Goal: Task Accomplishment & Management: Use online tool/utility

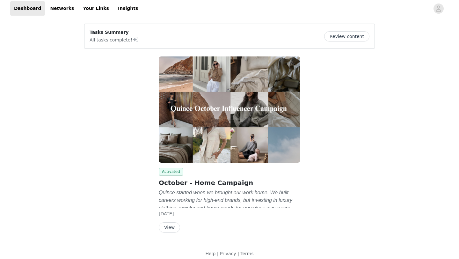
scroll to position [6, 0]
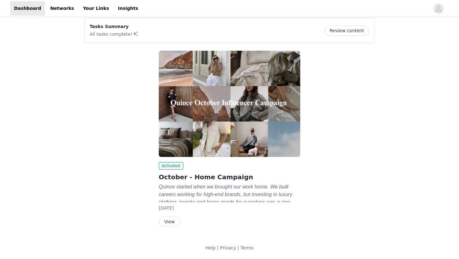
click at [171, 221] on button "View" at bounding box center [169, 222] width 21 height 10
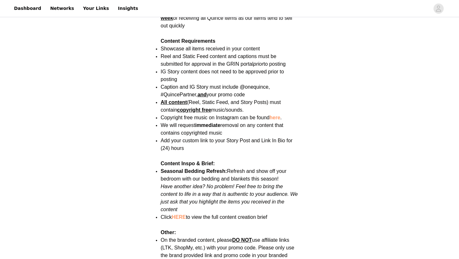
scroll to position [748, 0]
click at [275, 115] on link "here" at bounding box center [275, 117] width 11 height 5
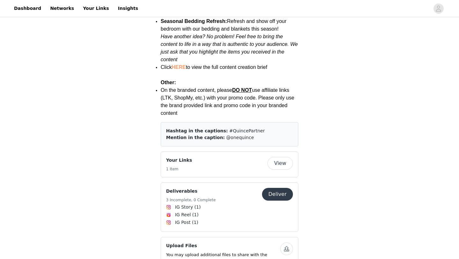
scroll to position [900, 0]
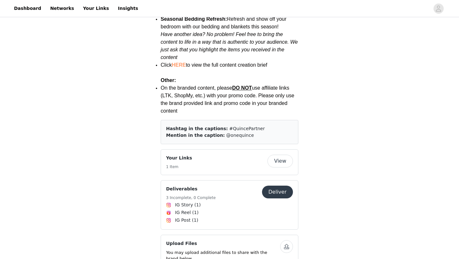
click at [278, 186] on button "Deliver" at bounding box center [277, 192] width 31 height 13
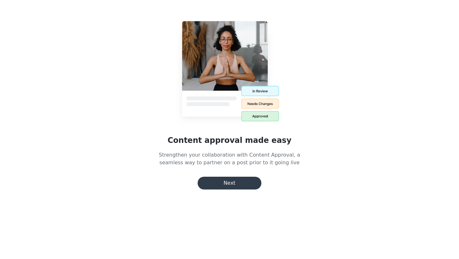
scroll to position [10, 0]
click at [249, 182] on button "Next" at bounding box center [230, 183] width 64 height 13
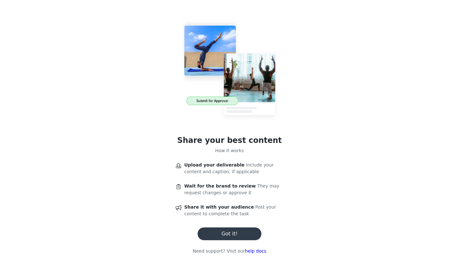
click at [229, 238] on button "Got it!" at bounding box center [230, 233] width 64 height 13
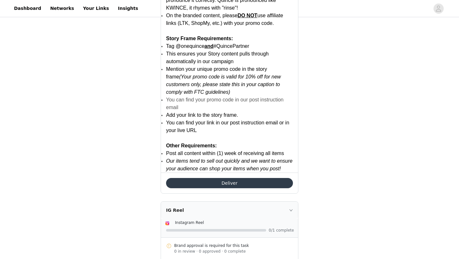
scroll to position [416, 0]
click at [212, 180] on button "Deliver" at bounding box center [229, 183] width 127 height 10
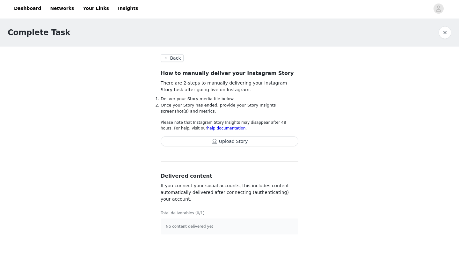
click at [211, 145] on button "Upload Story" at bounding box center [230, 141] width 138 height 10
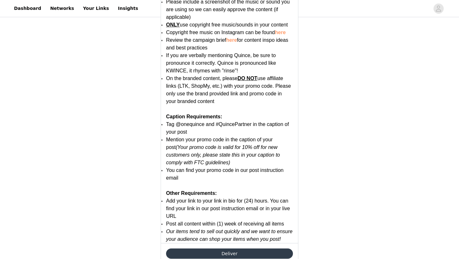
scroll to position [1277, 0]
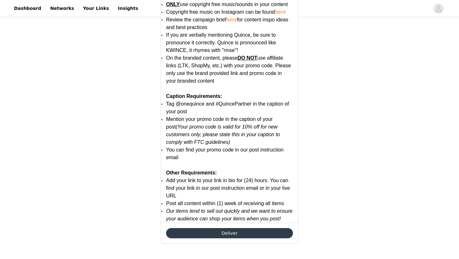
click at [229, 231] on button "Deliver" at bounding box center [229, 233] width 127 height 10
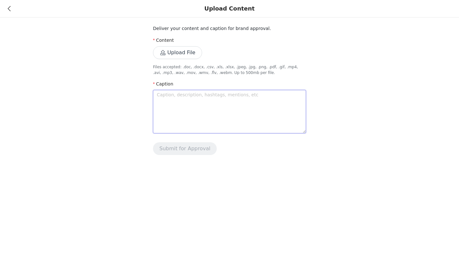
click at [199, 102] on textarea at bounding box center [229, 111] width 153 height 43
